Goal: Obtain resource: Obtain resource

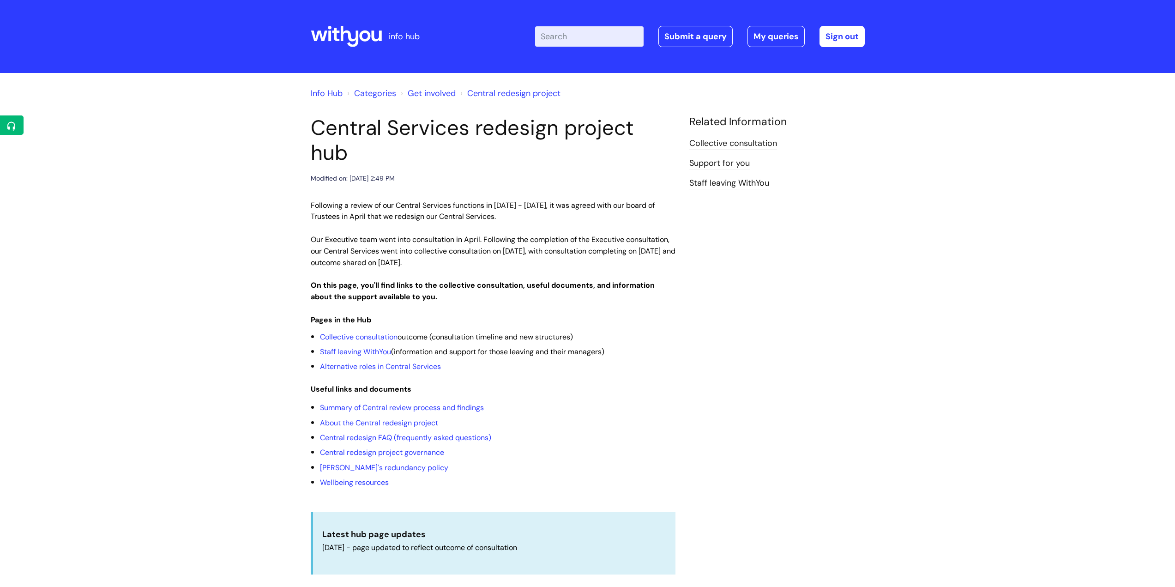
click at [598, 36] on input "Enter your search term here..." at bounding box center [589, 36] width 109 height 20
type input "unp"
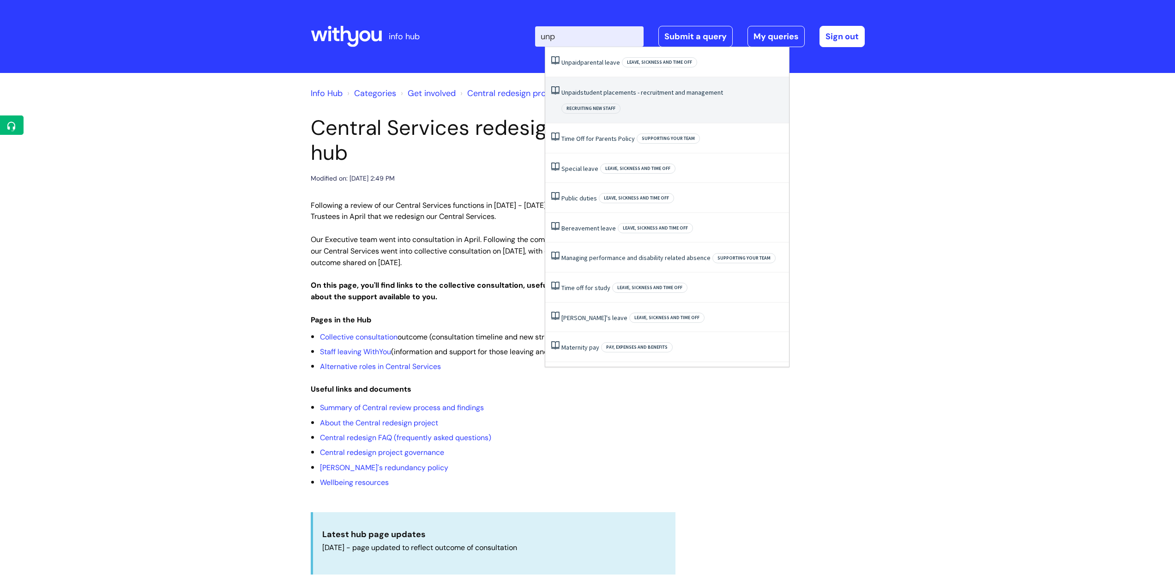
click at [612, 94] on link "Unpaid student placements - recruitment and management" at bounding box center [643, 92] width 162 height 8
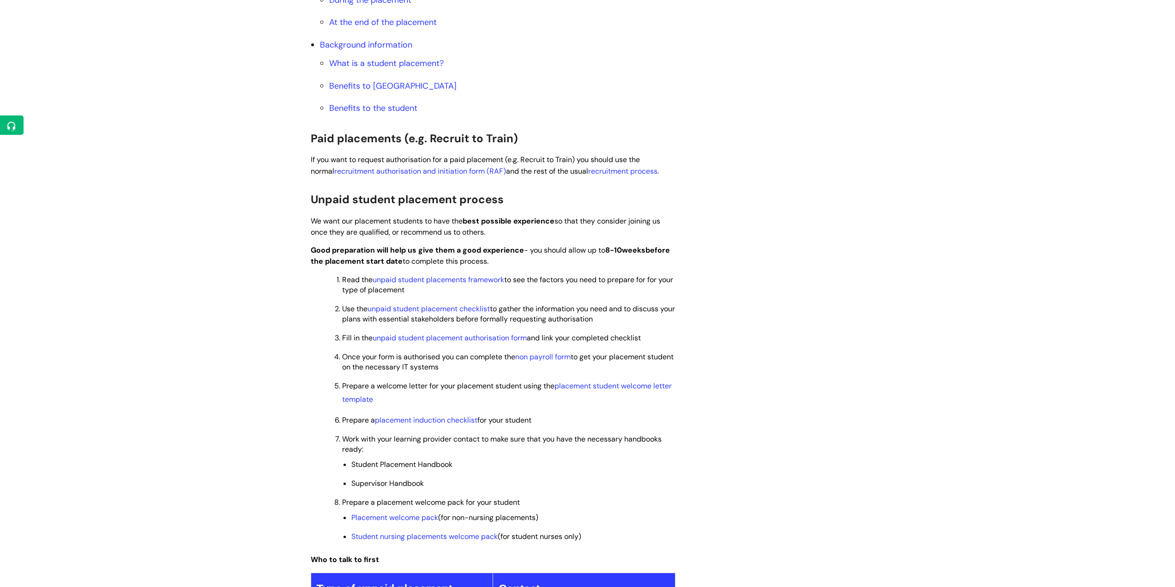
scroll to position [554, 0]
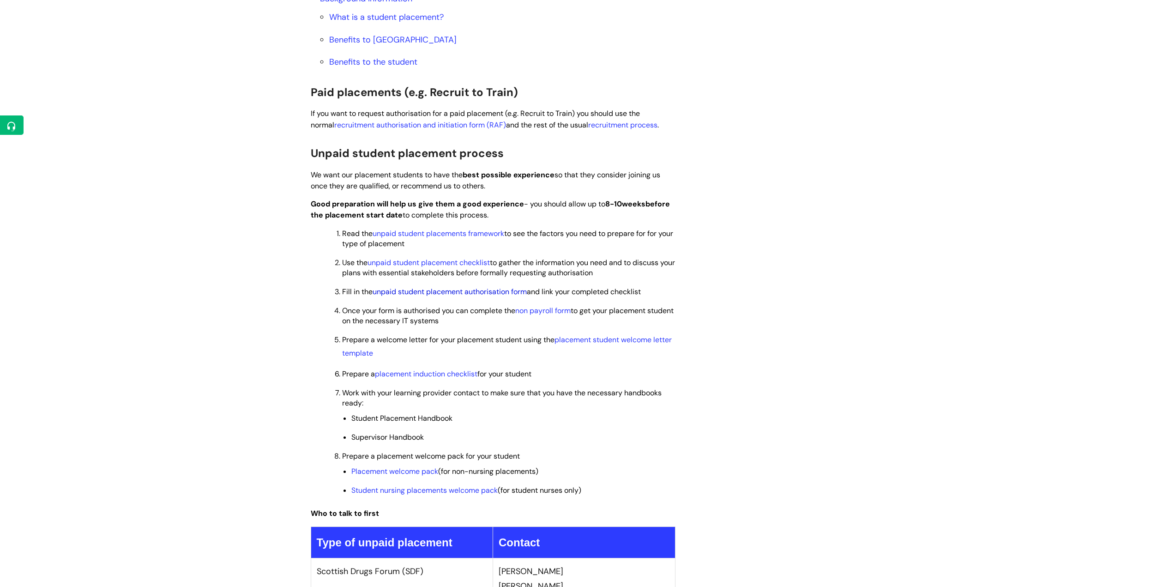
click at [472, 293] on link "unpaid student placement authorisation form" at bounding box center [450, 292] width 154 height 10
